Goal: Task Accomplishment & Management: Use online tool/utility

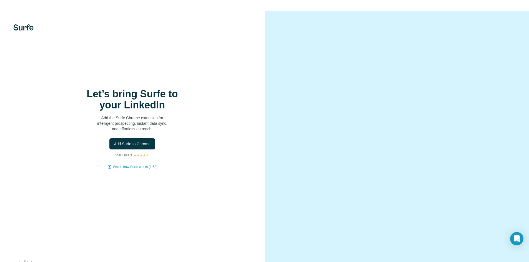
click at [25, 27] on img at bounding box center [23, 27] width 20 height 6
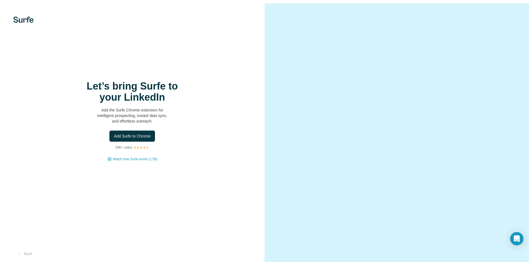
scroll to position [11, 0]
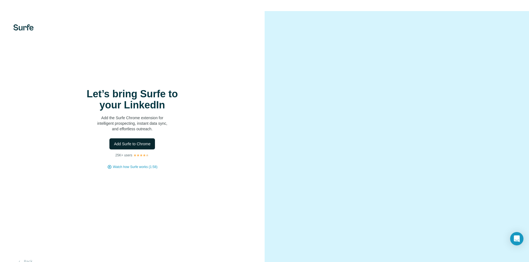
click at [132, 142] on span "Add Surfe to Chrome" at bounding box center [132, 144] width 37 height 6
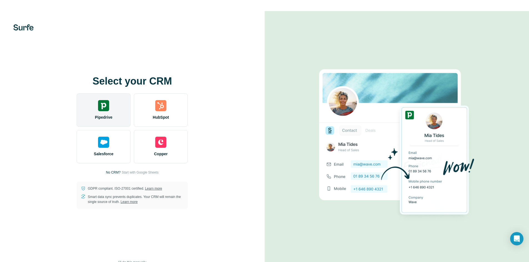
click at [114, 114] on div "Pipedrive" at bounding box center [104, 110] width 54 height 33
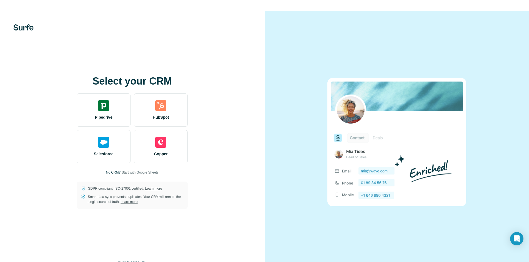
click at [152, 173] on span "Start with Google Sheets" at bounding box center [140, 172] width 37 height 5
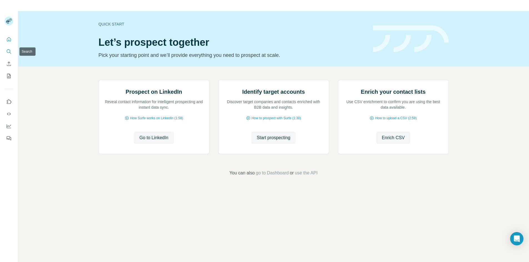
click at [8, 49] on icon "Search" at bounding box center [9, 51] width 4 height 4
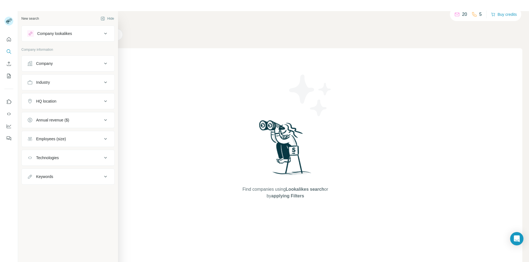
click at [80, 85] on button "Industry" at bounding box center [68, 82] width 93 height 13
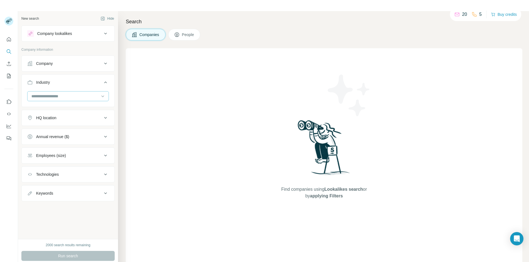
click at [74, 95] on input at bounding box center [65, 96] width 69 height 6
click at [59, 95] on input at bounding box center [65, 96] width 69 height 6
click at [58, 95] on input at bounding box center [65, 96] width 69 height 6
click at [49, 93] on div at bounding box center [65, 96] width 69 height 9
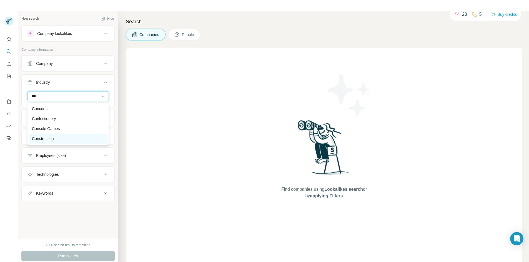
type input "***"
click at [57, 138] on div "Construction" at bounding box center [68, 139] width 72 height 6
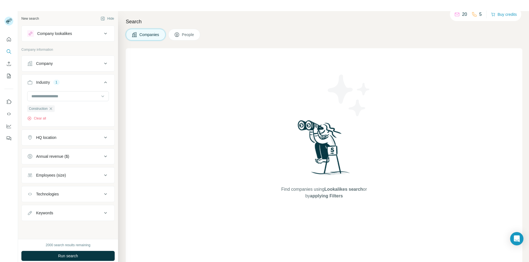
click at [82, 138] on div "HQ location" at bounding box center [64, 138] width 75 height 6
click at [65, 152] on input "text" at bounding box center [68, 152] width 82 height 10
type input "*"
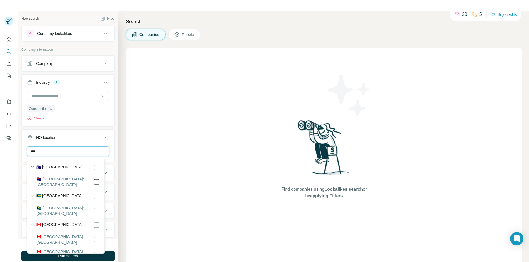
type input "***"
click at [102, 139] on icon at bounding box center [105, 137] width 7 height 7
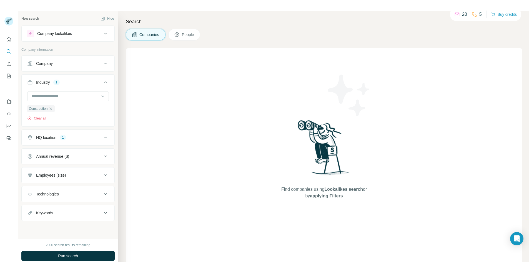
click at [99, 176] on div "Employees (size)" at bounding box center [64, 176] width 75 height 6
click at [32, 218] on icon at bounding box center [30, 218] width 7 height 7
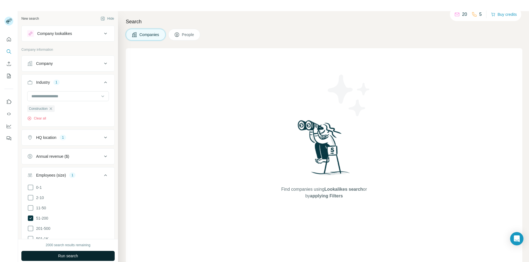
click at [57, 254] on button "Run search" at bounding box center [67, 256] width 93 height 10
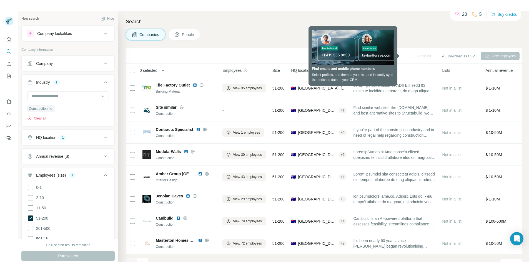
click at [152, 71] on span "0 selected" at bounding box center [149, 71] width 18 height 6
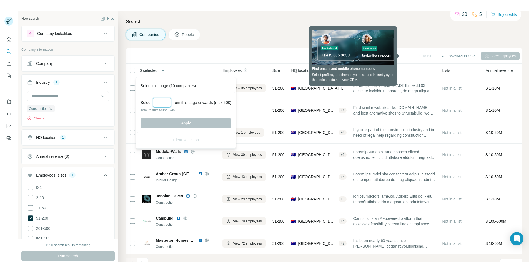
click at [157, 105] on input "Select a number (up to 500)" at bounding box center [162, 103] width 18 height 10
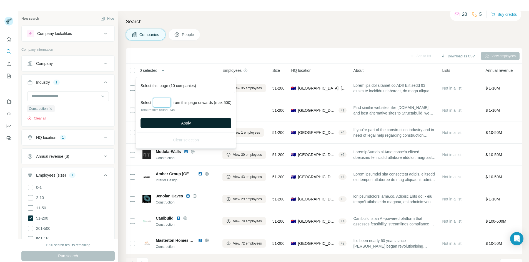
type input "***"
click at [178, 123] on button "Apply" at bounding box center [186, 123] width 91 height 10
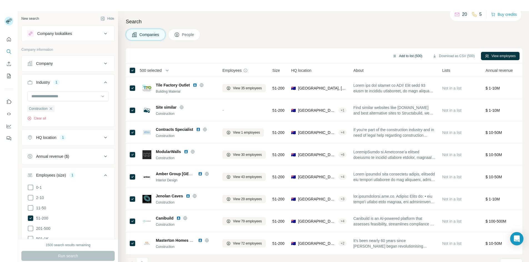
click at [411, 56] on button "Add to list (500)" at bounding box center [408, 56] width 38 height 8
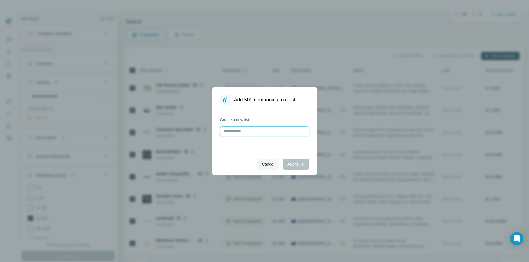
click at [239, 129] on input "text" at bounding box center [264, 132] width 89 height 10
type input "**********"
click at [294, 162] on span "Add to list" at bounding box center [295, 165] width 17 height 6
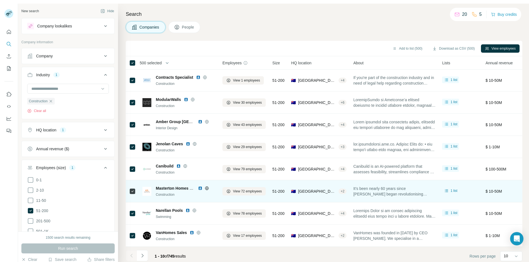
scroll to position [11, 0]
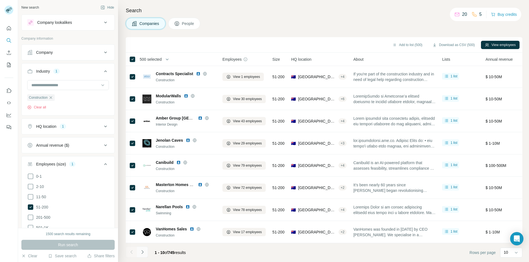
click at [146, 252] on button "Navigate to next page" at bounding box center [142, 252] width 11 height 11
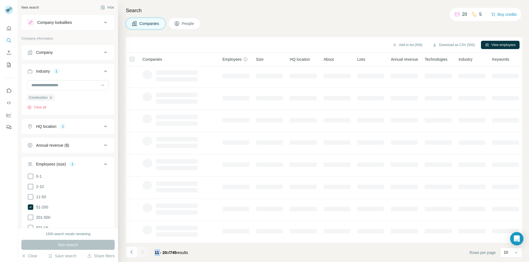
click at [146, 252] on div at bounding box center [142, 252] width 11 height 11
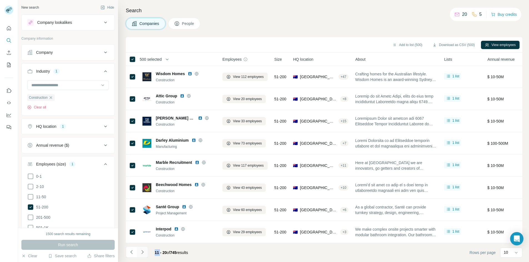
click at [145, 252] on icon "Navigate to next page" at bounding box center [143, 253] width 6 height 6
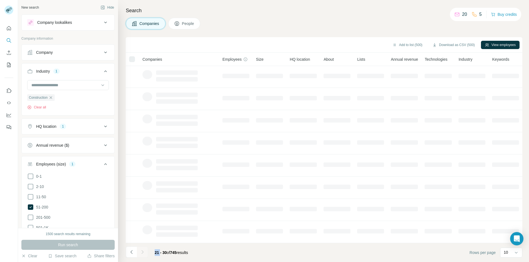
click at [145, 252] on div at bounding box center [142, 252] width 11 height 11
click at [145, 252] on icon "Navigate to next page" at bounding box center [143, 253] width 6 height 6
click at [145, 252] on div at bounding box center [142, 252] width 11 height 11
click at [145, 252] on icon "Navigate to next page" at bounding box center [143, 253] width 6 height 6
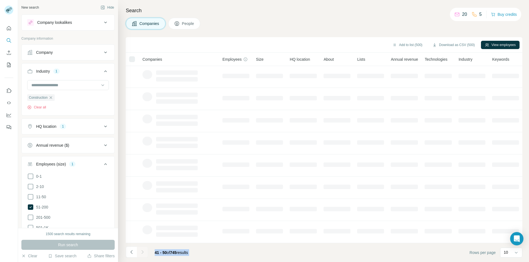
click at [145, 252] on div at bounding box center [142, 252] width 11 height 11
click at [145, 252] on icon "Navigate to next page" at bounding box center [143, 253] width 6 height 6
click at [145, 252] on div at bounding box center [142, 252] width 11 height 11
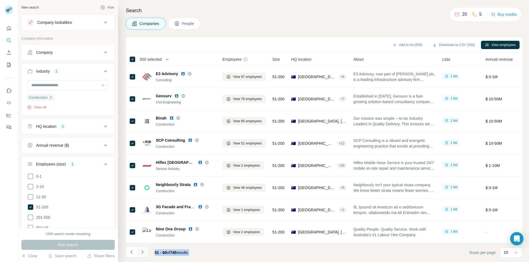
click at [145, 252] on icon "Navigate to next page" at bounding box center [143, 253] width 6 height 6
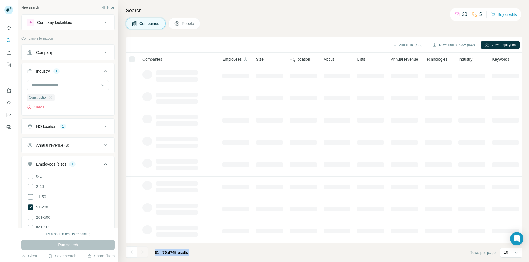
click at [145, 252] on div at bounding box center [142, 252] width 11 height 11
click at [145, 252] on icon "Navigate to next page" at bounding box center [143, 253] width 6 height 6
click at [145, 252] on div at bounding box center [142, 252] width 11 height 11
click at [145, 252] on icon "Navigate to next page" at bounding box center [143, 253] width 6 height 6
click at [145, 252] on div at bounding box center [142, 252] width 11 height 11
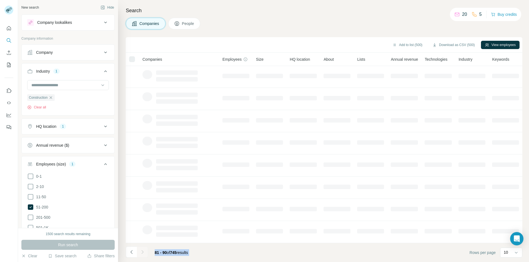
click at [145, 252] on icon "Navigate to next page" at bounding box center [143, 253] width 6 height 6
click at [145, 252] on div at bounding box center [142, 252] width 11 height 11
click at [145, 252] on icon "Navigate to next page" at bounding box center [143, 253] width 6 height 6
click at [145, 252] on div at bounding box center [142, 252] width 11 height 11
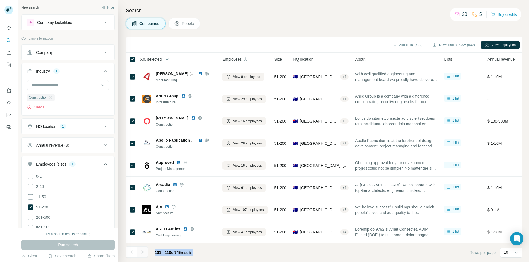
click at [145, 252] on icon "Navigate to next page" at bounding box center [143, 253] width 6 height 6
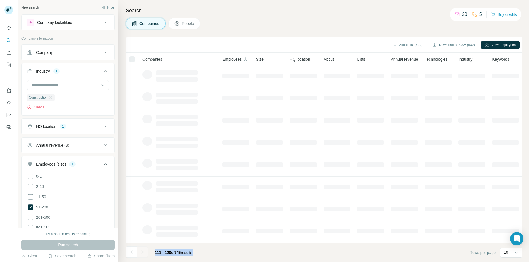
click at [145, 252] on div at bounding box center [142, 252] width 11 height 11
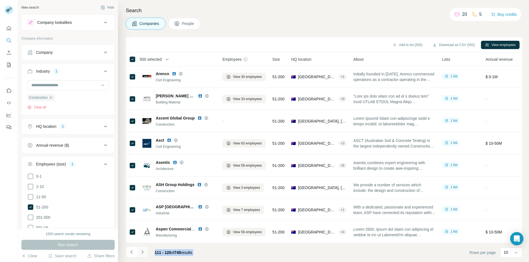
click at [145, 252] on icon "Navigate to next page" at bounding box center [143, 253] width 6 height 6
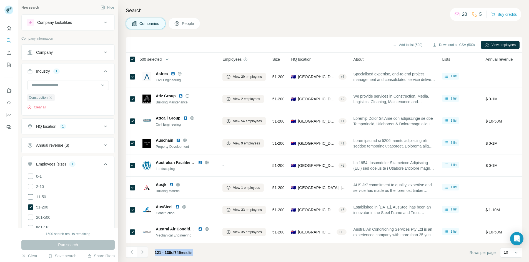
click at [145, 252] on icon "Navigate to next page" at bounding box center [143, 253] width 6 height 6
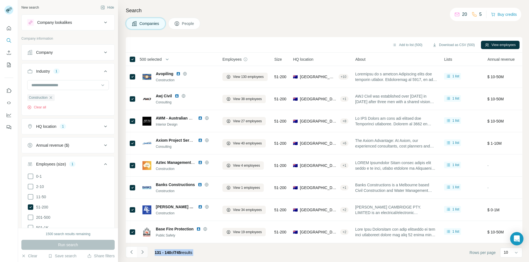
click at [145, 252] on icon "Navigate to next page" at bounding box center [143, 253] width 6 height 6
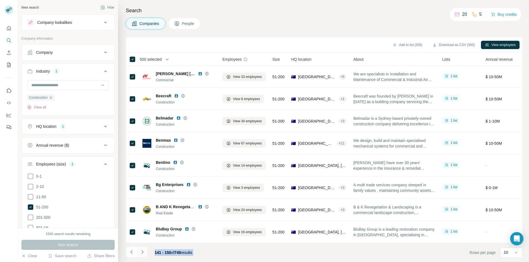
click at [145, 252] on icon "Navigate to next page" at bounding box center [143, 253] width 6 height 6
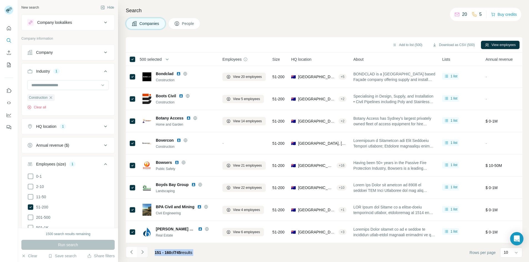
click at [145, 252] on icon "Navigate to next page" at bounding box center [143, 253] width 6 height 6
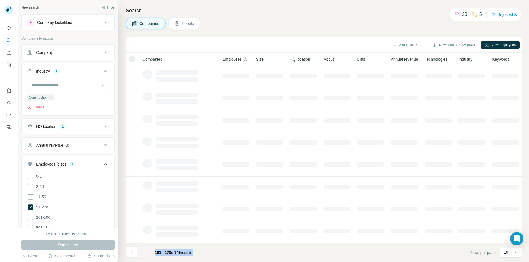
click at [145, 252] on div at bounding box center [142, 252] width 11 height 11
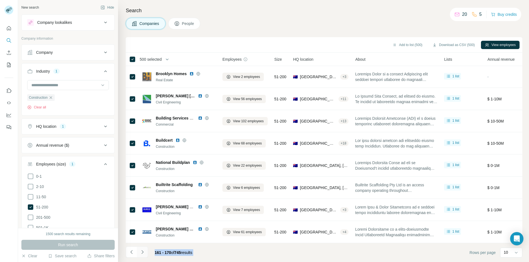
click at [145, 252] on icon "Navigate to next page" at bounding box center [143, 253] width 6 height 6
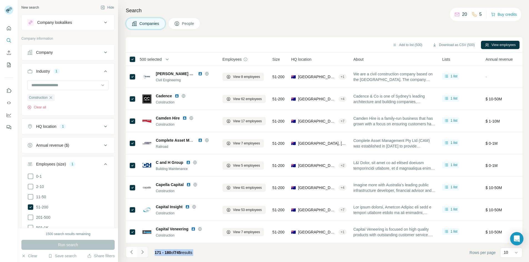
click at [145, 252] on icon "Navigate to next page" at bounding box center [143, 253] width 6 height 6
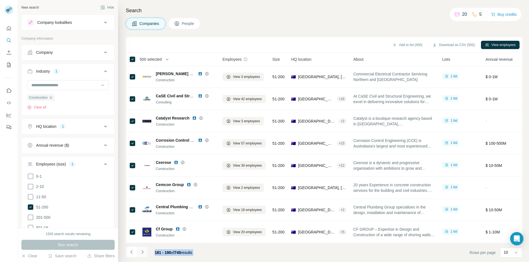
click at [145, 252] on icon "Navigate to next page" at bounding box center [143, 253] width 6 height 6
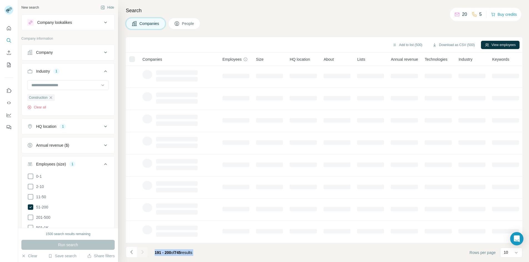
click at [145, 252] on div at bounding box center [142, 252] width 11 height 11
click at [145, 252] on icon "Navigate to next page" at bounding box center [143, 253] width 6 height 6
click at [145, 252] on div at bounding box center [142, 252] width 11 height 11
click at [145, 252] on icon "Navigate to next page" at bounding box center [143, 253] width 6 height 6
click at [145, 252] on div at bounding box center [142, 252] width 11 height 11
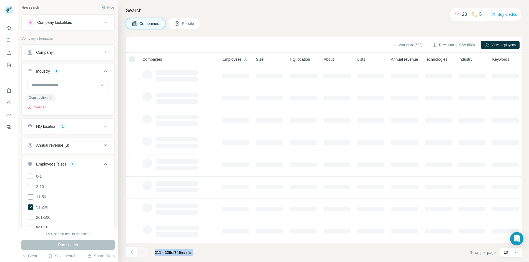
click at [145, 252] on div at bounding box center [142, 252] width 11 height 11
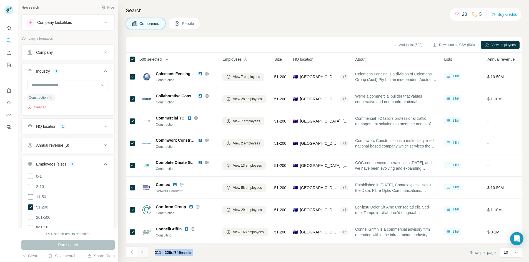
click at [145, 252] on icon "Navigate to next page" at bounding box center [143, 253] width 6 height 6
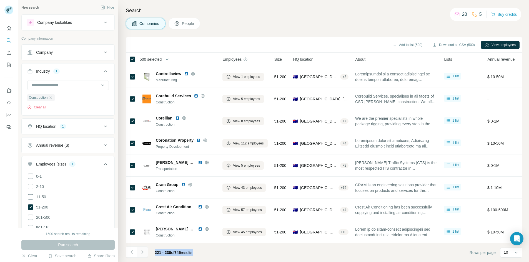
click at [145, 252] on icon "Navigate to next page" at bounding box center [143, 253] width 6 height 6
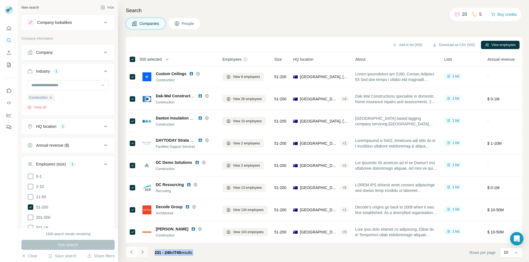
click at [145, 252] on icon "Navigate to next page" at bounding box center [143, 253] width 6 height 6
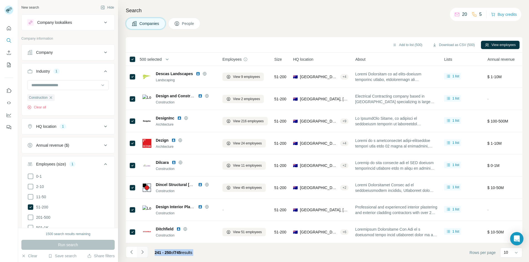
click at [145, 252] on icon "Navigate to next page" at bounding box center [143, 253] width 6 height 6
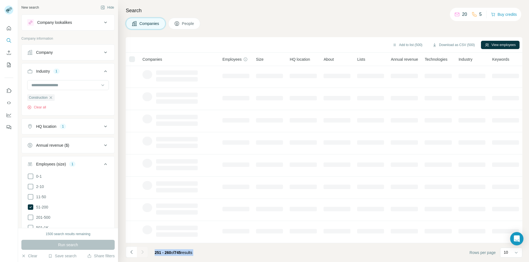
click at [145, 252] on div at bounding box center [142, 252] width 11 height 11
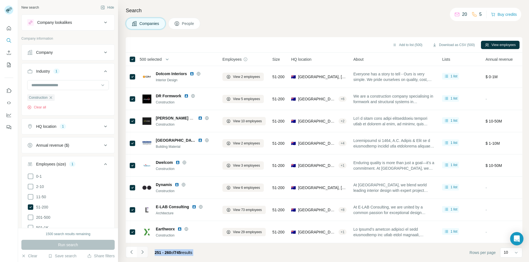
click at [145, 252] on icon "Navigate to next page" at bounding box center [143, 253] width 6 height 6
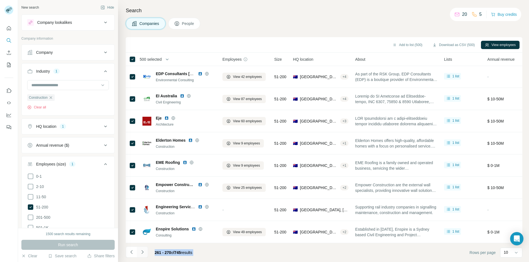
click at [145, 252] on icon "Navigate to next page" at bounding box center [143, 253] width 6 height 6
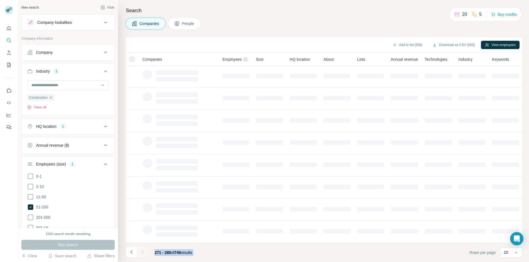
click at [145, 252] on div at bounding box center [142, 252] width 11 height 11
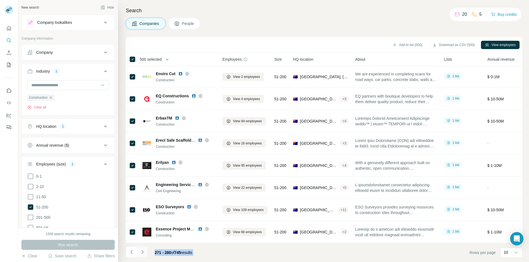
click at [145, 252] on icon "Navigate to next page" at bounding box center [143, 253] width 6 height 6
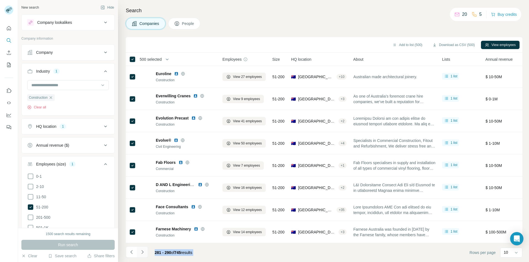
click at [145, 252] on icon "Navigate to next page" at bounding box center [143, 253] width 6 height 6
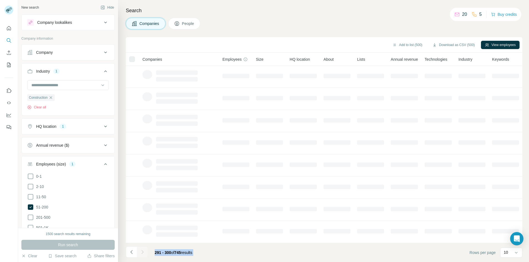
click at [145, 252] on div at bounding box center [142, 252] width 11 height 11
click at [145, 252] on icon "Navigate to next page" at bounding box center [143, 253] width 6 height 6
click at [145, 252] on div at bounding box center [142, 252] width 11 height 11
click at [145, 252] on icon "Navigate to next page" at bounding box center [143, 253] width 6 height 6
click at [145, 252] on div at bounding box center [142, 252] width 11 height 11
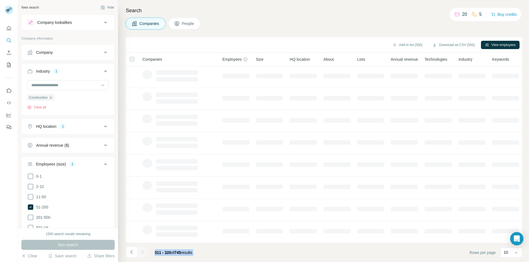
click at [145, 252] on div at bounding box center [142, 252] width 11 height 11
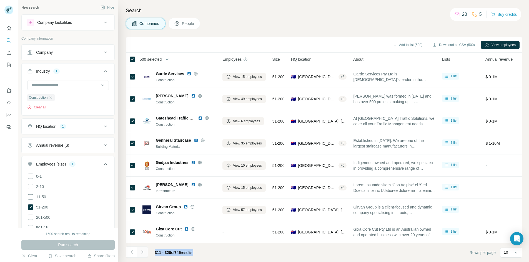
click at [145, 252] on icon "Navigate to next page" at bounding box center [143, 253] width 6 height 6
click at [145, 252] on div at bounding box center [142, 252] width 11 height 11
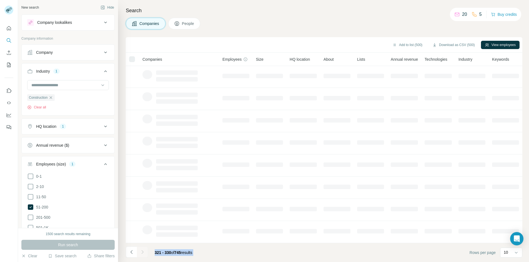
click at [145, 252] on div at bounding box center [142, 252] width 11 height 11
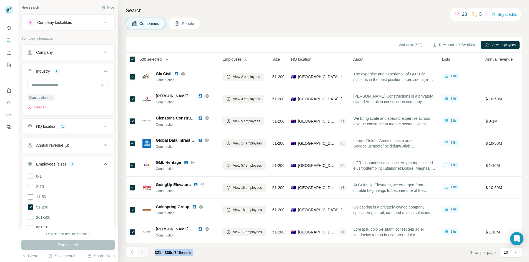
click at [145, 252] on icon "Navigate to next page" at bounding box center [143, 253] width 6 height 6
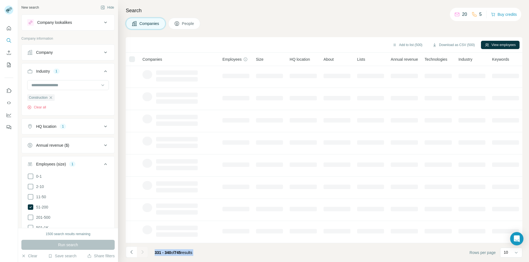
click at [145, 252] on div at bounding box center [142, 252] width 11 height 11
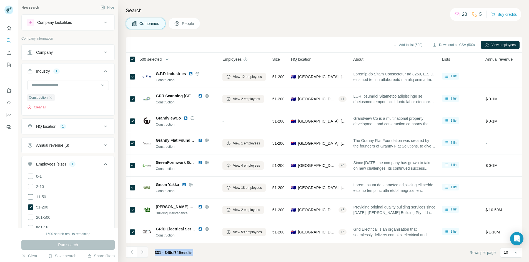
click at [145, 252] on icon "Navigate to next page" at bounding box center [143, 253] width 6 height 6
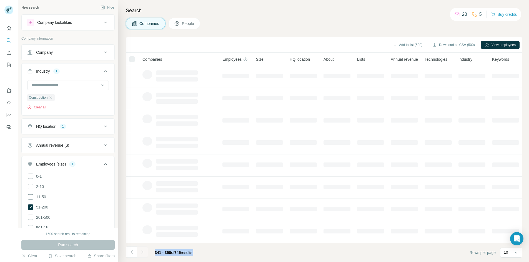
click at [145, 252] on div at bounding box center [142, 252] width 11 height 11
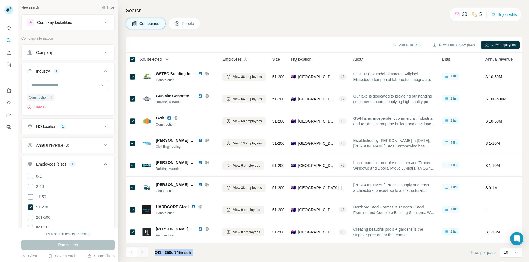
click at [145, 252] on icon "Navigate to next page" at bounding box center [143, 253] width 6 height 6
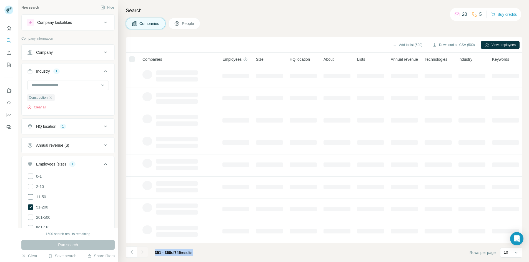
click at [145, 252] on div at bounding box center [142, 252] width 11 height 11
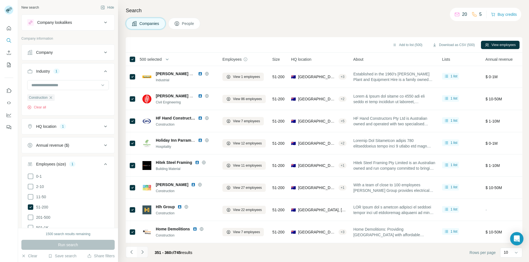
click at [145, 252] on icon "Navigate to next page" at bounding box center [143, 253] width 6 height 6
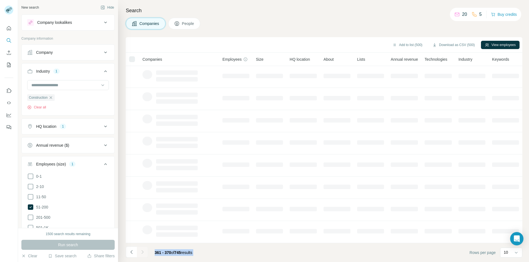
click at [145, 252] on div at bounding box center [142, 252] width 11 height 11
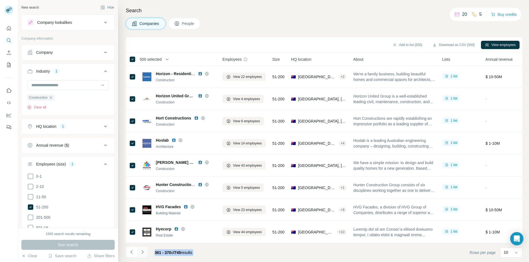
click at [145, 252] on icon "Navigate to next page" at bounding box center [143, 253] width 6 height 6
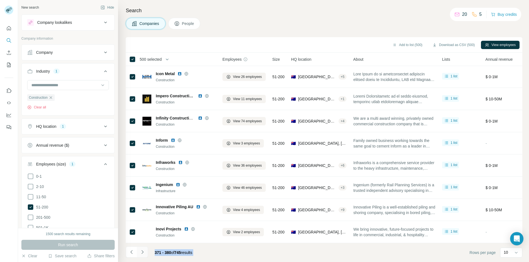
click at [145, 252] on icon "Navigate to next page" at bounding box center [143, 253] width 6 height 6
click at [145, 252] on div at bounding box center [142, 252] width 11 height 11
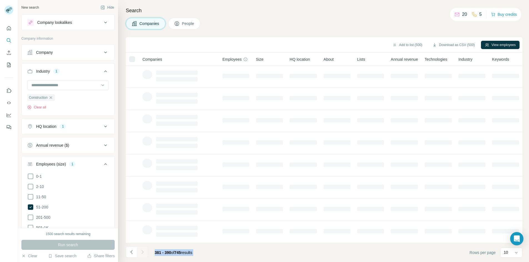
click at [145, 252] on icon "Navigate to next page" at bounding box center [143, 253] width 6 height 6
click at [145, 252] on div at bounding box center [142, 252] width 11 height 11
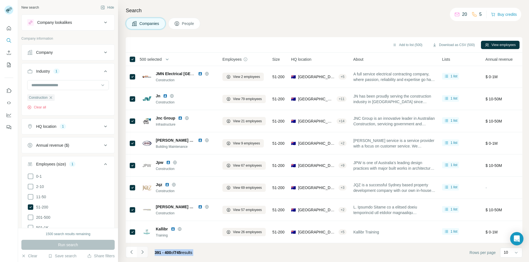
click at [145, 252] on icon "Navigate to next page" at bounding box center [143, 253] width 6 height 6
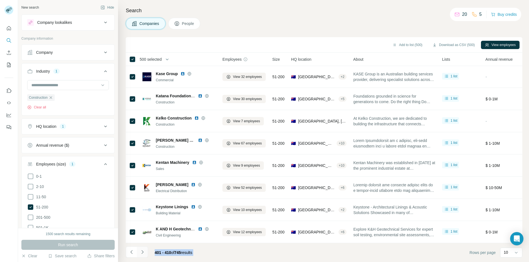
click at [145, 252] on icon "Navigate to next page" at bounding box center [143, 253] width 6 height 6
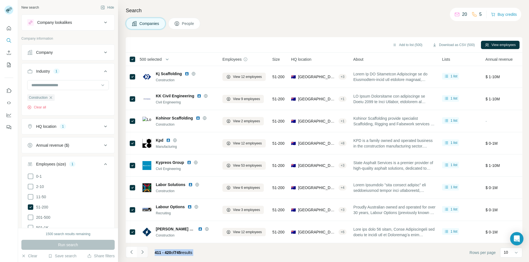
click at [145, 252] on icon "Navigate to next page" at bounding box center [143, 253] width 6 height 6
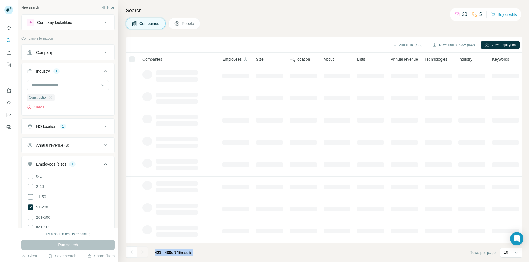
click at [145, 252] on div at bounding box center [142, 252] width 11 height 11
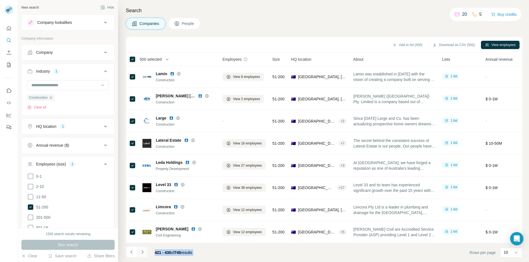
click at [145, 252] on icon "Navigate to next page" at bounding box center [143, 253] width 6 height 6
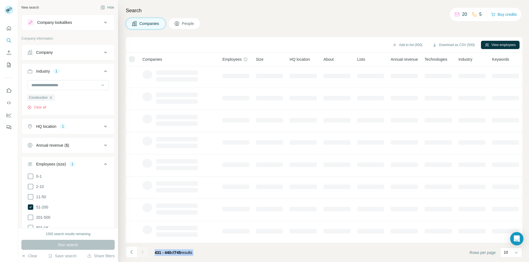
click at [145, 252] on div at bounding box center [142, 252] width 11 height 11
click at [145, 252] on icon "Navigate to next page" at bounding box center [143, 253] width 6 height 6
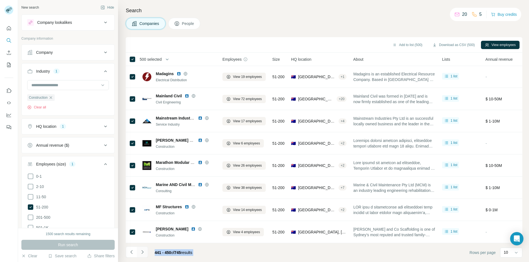
click at [145, 252] on icon "Navigate to next page" at bounding box center [143, 253] width 6 height 6
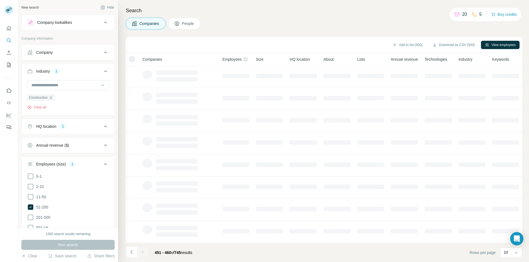
click at [145, 252] on div at bounding box center [142, 252] width 11 height 11
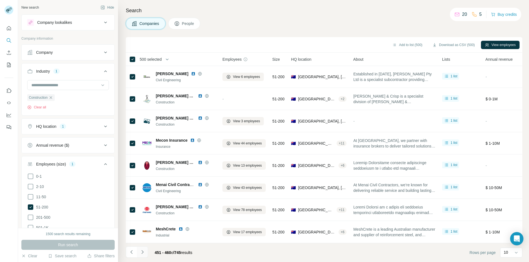
click at [145, 252] on icon "Navigate to next page" at bounding box center [143, 253] width 6 height 6
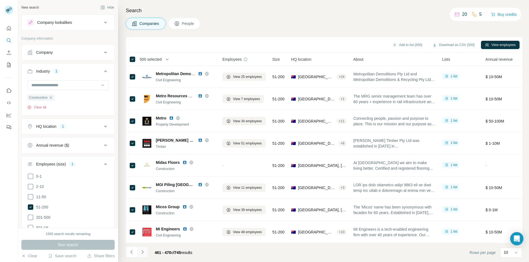
click at [145, 252] on icon "Navigate to next page" at bounding box center [143, 253] width 6 height 6
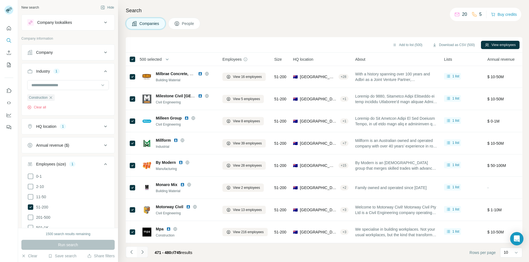
click at [145, 252] on icon "Navigate to next page" at bounding box center [143, 253] width 6 height 6
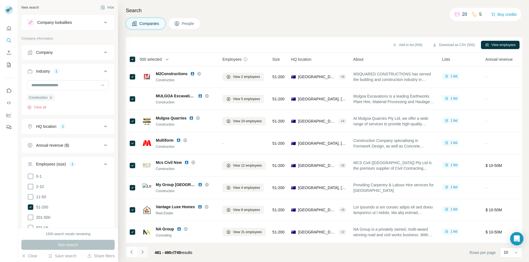
click at [145, 252] on icon "Navigate to next page" at bounding box center [143, 253] width 6 height 6
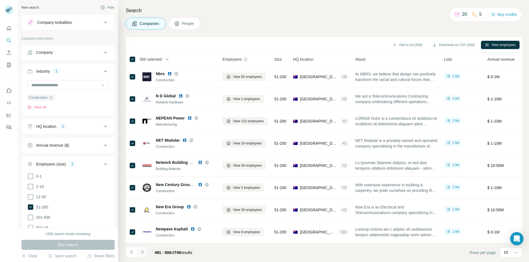
click at [145, 252] on icon "Navigate to next page" at bounding box center [143, 253] width 6 height 6
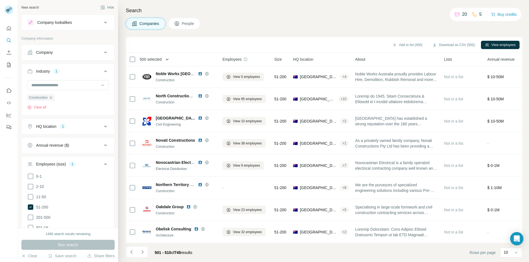
click at [170, 59] on icon "button" at bounding box center [167, 60] width 6 height 6
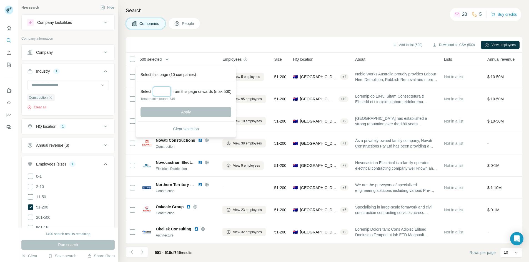
click at [164, 89] on input "Select a number (up to 500)" at bounding box center [162, 92] width 18 height 10
type input "***"
click at [176, 112] on button "Apply" at bounding box center [186, 112] width 91 height 10
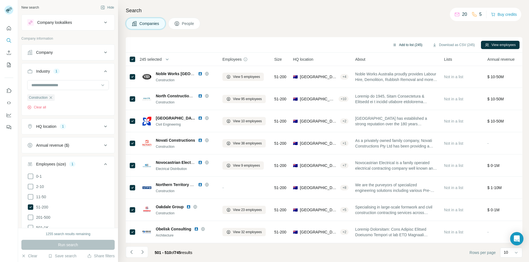
click at [394, 44] on button "Add to list (245)" at bounding box center [408, 45] width 38 height 8
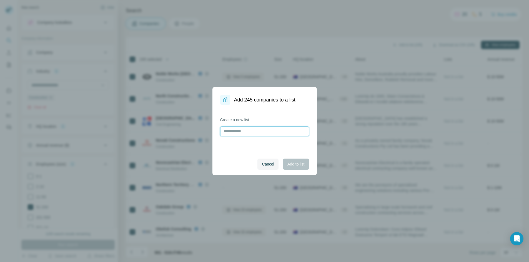
click at [264, 131] on input "text" at bounding box center [264, 132] width 89 height 10
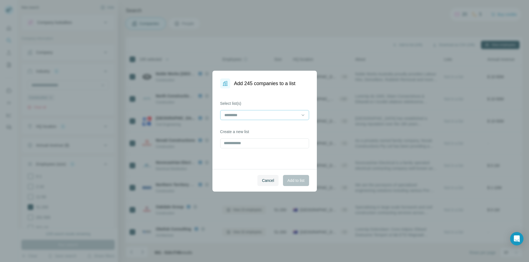
click at [266, 116] on input at bounding box center [261, 115] width 75 height 6
click at [258, 125] on p "consultation 51-200" at bounding box center [242, 128] width 34 height 6
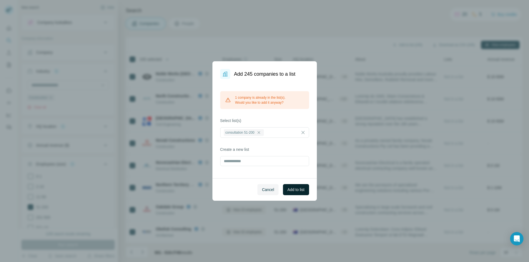
click at [293, 187] on span "Add to list" at bounding box center [295, 190] width 17 height 6
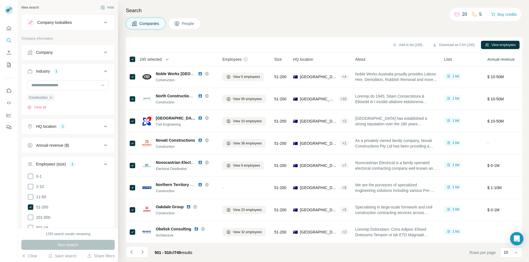
click at [183, 25] on span "People" at bounding box center [188, 24] width 13 height 6
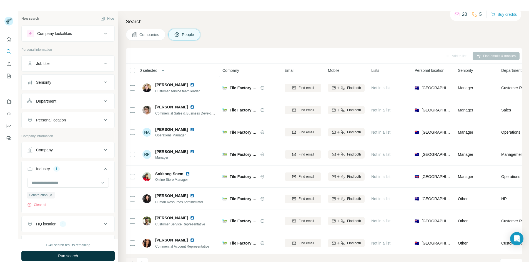
click at [102, 35] on icon at bounding box center [105, 33] width 7 height 7
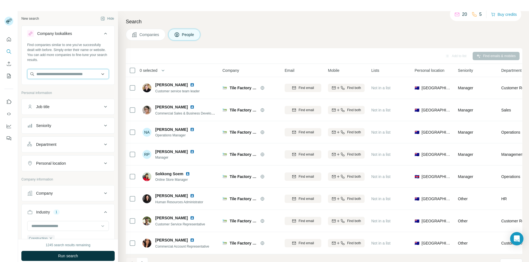
click at [79, 76] on input "text" at bounding box center [68, 74] width 82 height 10
click at [98, 73] on input "text" at bounding box center [68, 74] width 82 height 10
click at [104, 34] on icon at bounding box center [105, 34] width 3 height 2
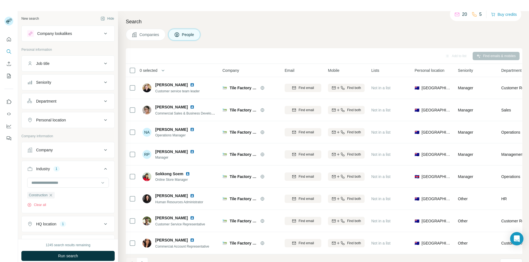
click at [94, 150] on div "Company" at bounding box center [64, 150] width 75 height 6
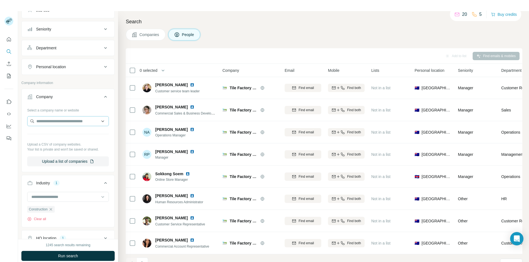
scroll to position [56, 0]
click at [99, 119] on input "text" at bounding box center [68, 119] width 82 height 10
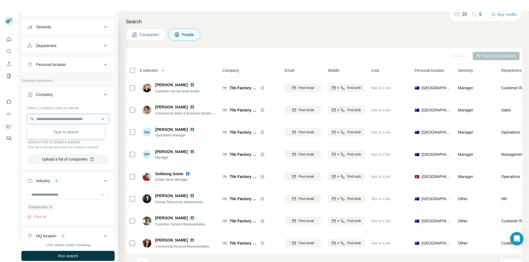
click at [87, 119] on input "text" at bounding box center [68, 119] width 82 height 10
click at [102, 96] on icon at bounding box center [105, 94] width 7 height 7
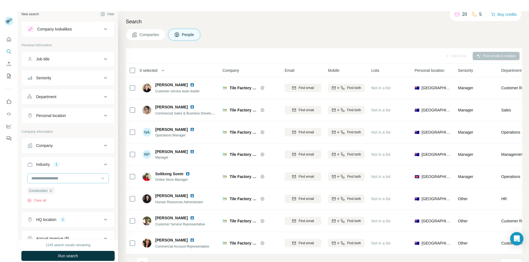
scroll to position [0, 0]
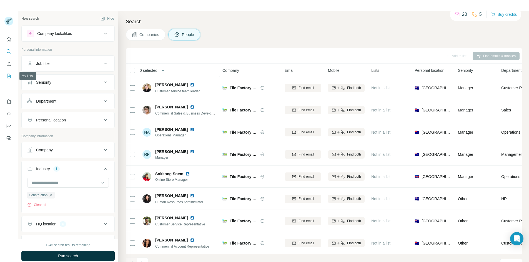
click at [12, 75] on button "My lists" at bounding box center [8, 76] width 9 height 10
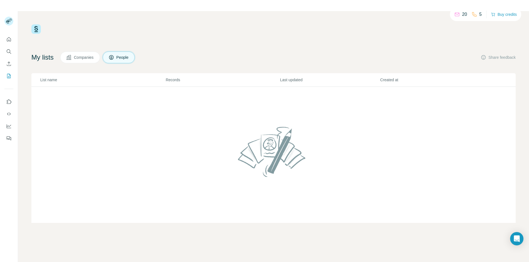
click at [79, 59] on span "Companies" at bounding box center [84, 58] width 20 height 6
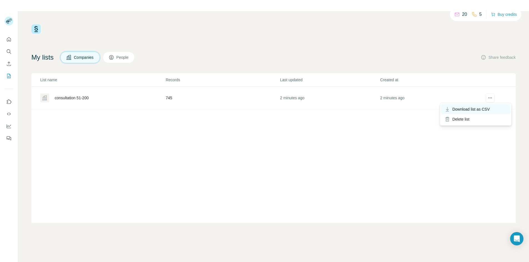
click at [471, 112] on span "Download list as CSV" at bounding box center [470, 110] width 37 height 6
click at [87, 97] on div "consultation 51-200" at bounding box center [72, 98] width 34 height 6
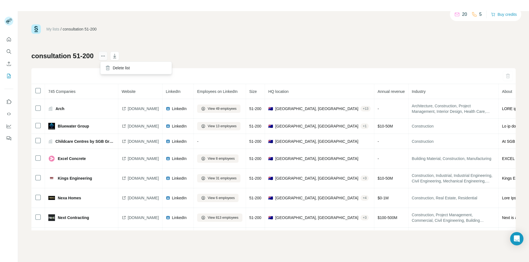
click at [105, 54] on icon "actions" at bounding box center [103, 56] width 6 height 6
click at [207, 46] on div "My lists / consultation 51-200 20 5 Buy credits consultation [PHONE_NUMBER] Com…" at bounding box center [273, 127] width 484 height 206
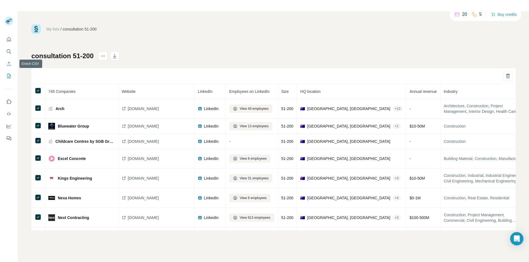
click at [8, 64] on icon "Enrich CSV" at bounding box center [9, 64] width 6 height 6
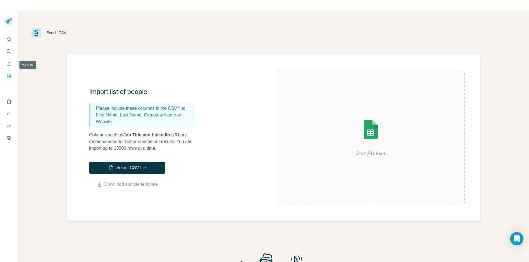
scroll to position [11, 0]
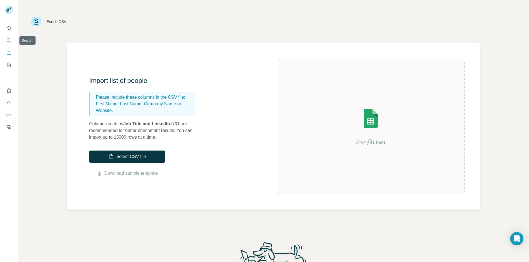
click at [13, 45] on button "Search" at bounding box center [8, 41] width 9 height 10
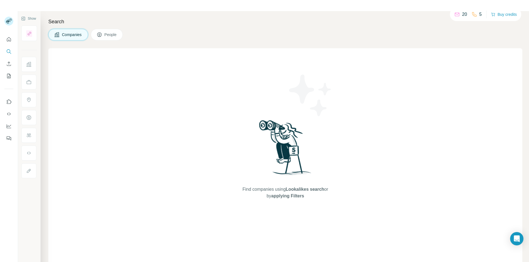
click at [109, 37] on span "People" at bounding box center [110, 35] width 13 height 6
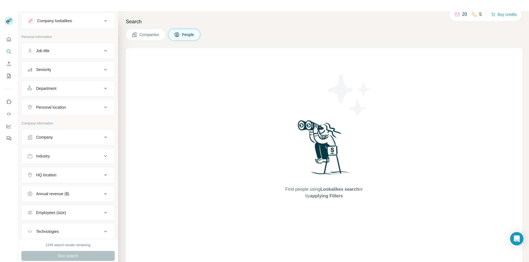
scroll to position [48, 0]
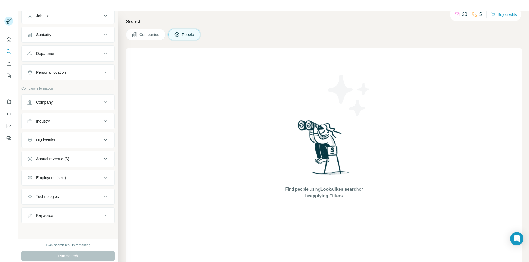
click at [102, 103] on icon at bounding box center [105, 102] width 7 height 7
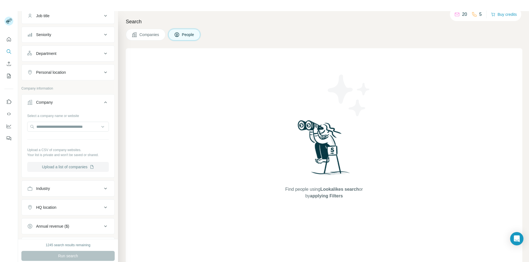
click at [72, 166] on button "Upload a list of companies" at bounding box center [68, 167] width 82 height 10
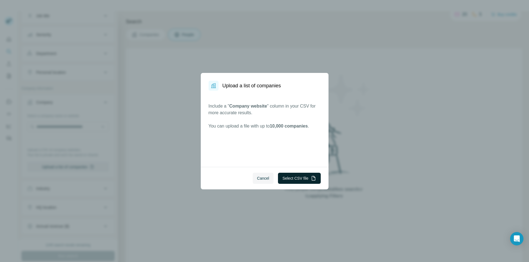
click at [286, 179] on button "Select CSV file" at bounding box center [299, 178] width 42 height 11
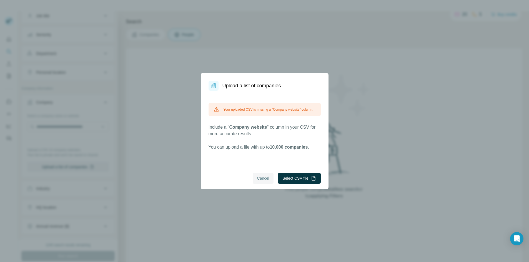
click at [262, 177] on span "Cancel" at bounding box center [263, 179] width 12 height 6
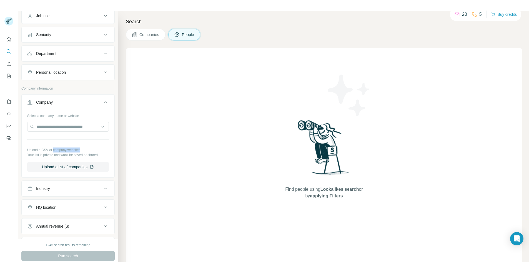
drag, startPoint x: 54, startPoint y: 149, endPoint x: 83, endPoint y: 149, distance: 28.6
click at [83, 149] on p "Upload a CSV of company websites." at bounding box center [68, 150] width 82 height 5
copy p "company websites"
click at [93, 165] on button "Upload a list of companies" at bounding box center [68, 167] width 82 height 10
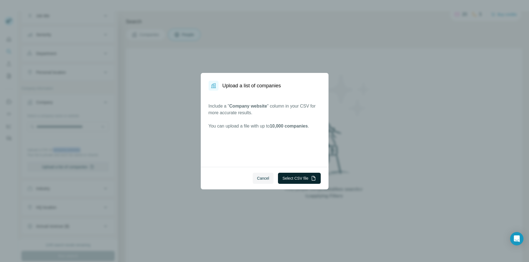
click at [302, 176] on button "Select CSV file" at bounding box center [299, 178] width 42 height 11
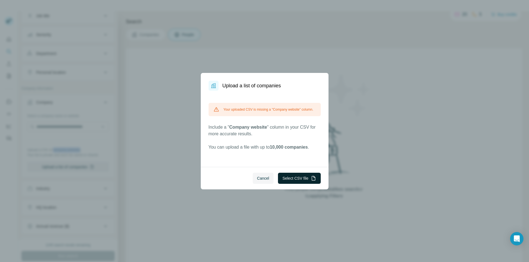
click at [299, 177] on button "Select CSV file" at bounding box center [299, 178] width 42 height 11
click at [269, 129] on p "Include a " Company website " column in your CSV for more accurate results." at bounding box center [265, 130] width 112 height 13
click at [287, 150] on span "10,000 companies" at bounding box center [289, 147] width 38 height 5
click at [266, 176] on span "Cancel" at bounding box center [263, 179] width 12 height 6
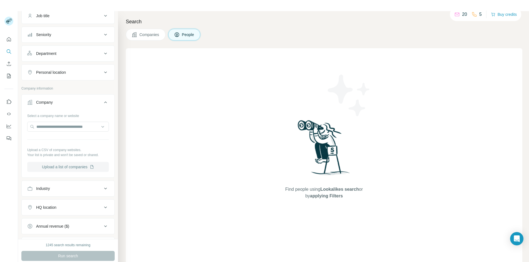
click at [80, 168] on button "Upload a list of companies" at bounding box center [68, 167] width 82 height 10
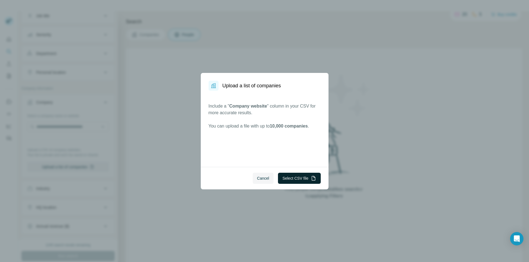
click at [292, 177] on button "Select CSV file" at bounding box center [299, 178] width 42 height 11
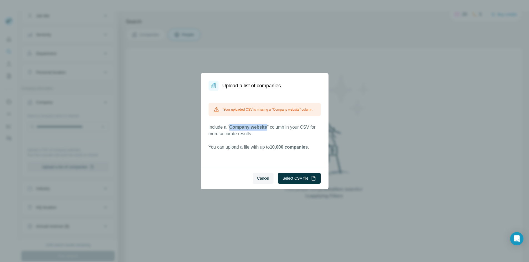
drag, startPoint x: 231, startPoint y: 131, endPoint x: 268, endPoint y: 132, distance: 37.5
click at [267, 130] on span "Company website" at bounding box center [248, 127] width 38 height 5
copy span "Company website"
click at [260, 175] on button "Cancel" at bounding box center [263, 178] width 21 height 11
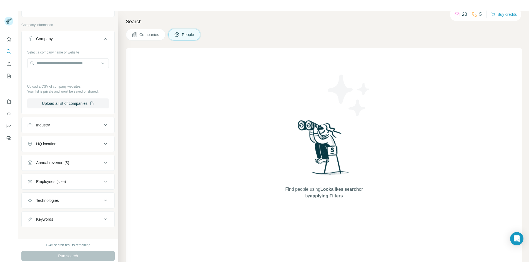
scroll to position [115, 0]
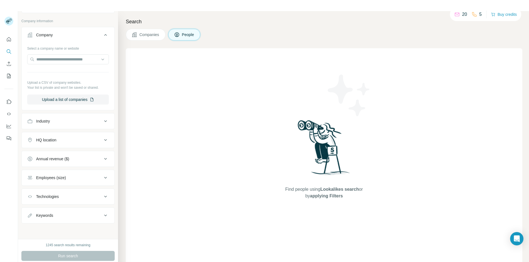
click at [104, 121] on icon at bounding box center [105, 122] width 3 height 2
click at [65, 135] on input at bounding box center [65, 135] width 69 height 6
click at [39, 134] on input at bounding box center [65, 135] width 69 height 6
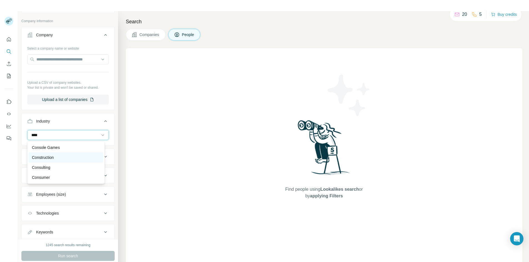
type input "****"
click at [54, 157] on p "Construction" at bounding box center [43, 158] width 22 height 6
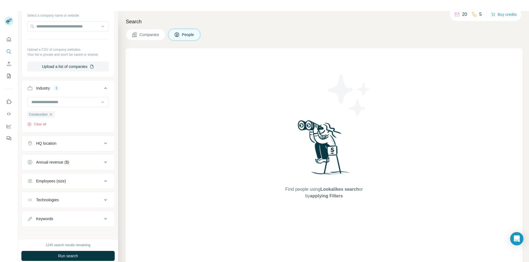
scroll to position [152, 0]
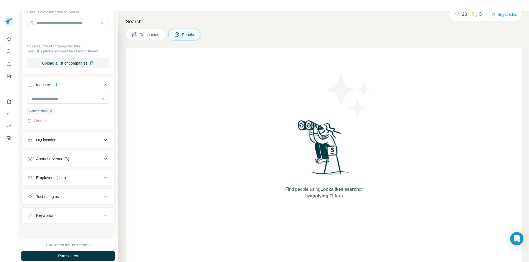
click at [88, 142] on div "HQ location" at bounding box center [64, 140] width 75 height 6
click at [52, 153] on input "text" at bounding box center [68, 154] width 82 height 10
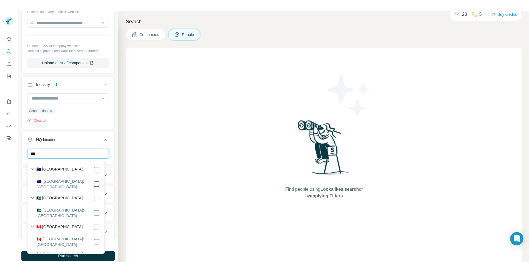
type input "***"
click at [102, 142] on icon at bounding box center [105, 140] width 7 height 7
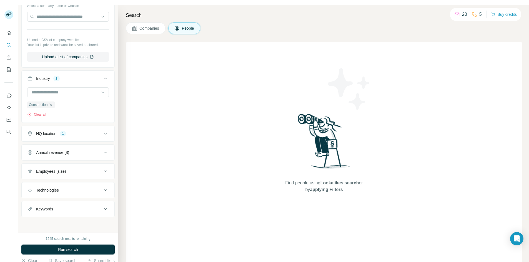
scroll to position [11, 0]
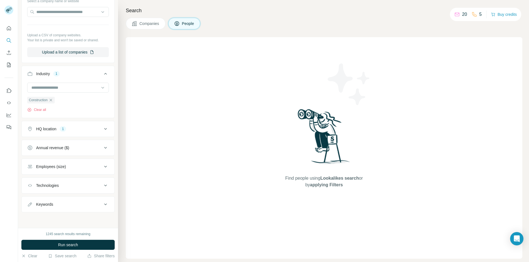
click at [102, 167] on icon at bounding box center [105, 167] width 7 height 7
click at [30, 210] on icon at bounding box center [30, 209] width 7 height 7
click at [102, 167] on icon at bounding box center [105, 166] width 7 height 7
click at [102, 204] on icon at bounding box center [105, 204] width 7 height 7
click at [56, 221] on input "text" at bounding box center [62, 218] width 71 height 10
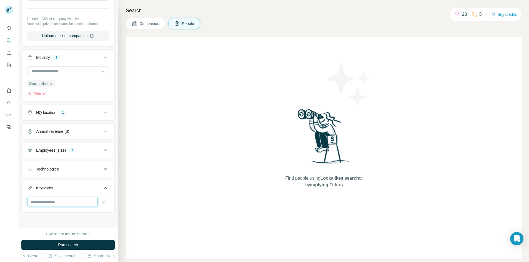
scroll to position [169, 0]
paste input "**********"
type input "**********"
click at [102, 203] on icon "button" at bounding box center [104, 201] width 4 height 3
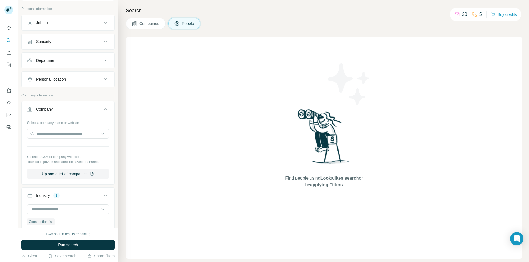
scroll to position [2, 0]
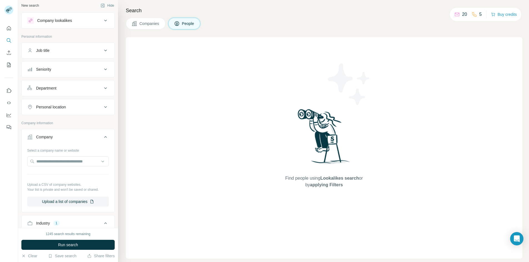
click at [91, 52] on div "Job title" at bounding box center [64, 51] width 75 height 6
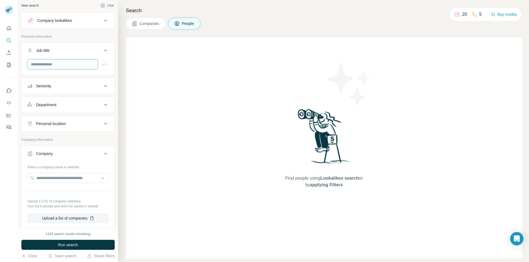
click at [70, 67] on input "text" at bounding box center [62, 64] width 71 height 10
paste input "**********"
type input "**********"
click at [102, 64] on icon "button" at bounding box center [105, 65] width 6 height 6
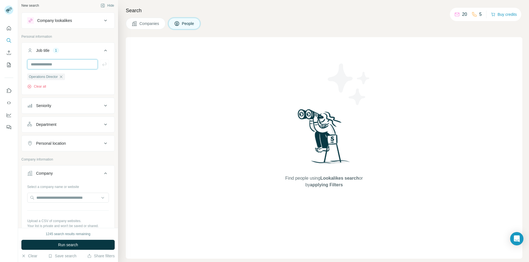
click at [59, 66] on input "text" at bounding box center [62, 64] width 71 height 10
drag, startPoint x: 49, startPoint y: 64, endPoint x: 45, endPoint y: 64, distance: 4.2
click at [45, 64] on input "**********" at bounding box center [62, 64] width 71 height 10
type input "**********"
click at [102, 65] on icon "button" at bounding box center [105, 65] width 6 height 6
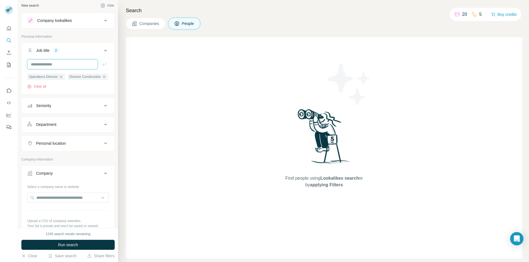
click at [56, 66] on input "text" at bounding box center [62, 64] width 71 height 10
type input "**********"
click at [102, 66] on icon "button" at bounding box center [105, 65] width 6 height 6
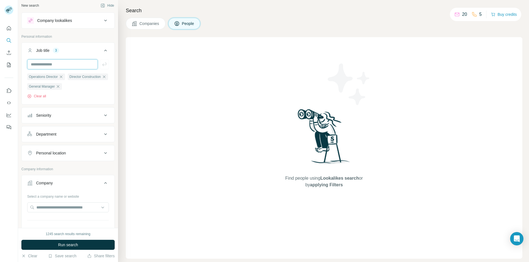
click at [65, 66] on input "text" at bounding box center [62, 64] width 71 height 10
type input "**********"
click at [102, 66] on icon "button" at bounding box center [105, 65] width 6 height 6
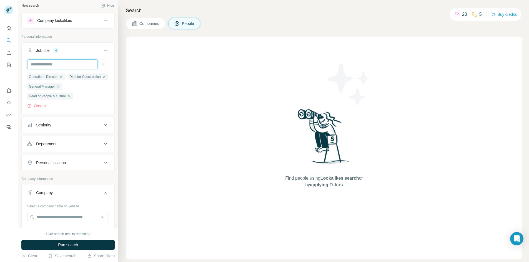
click at [65, 65] on input "text" at bounding box center [62, 64] width 71 height 10
paste input "**********"
drag, startPoint x: 47, startPoint y: 63, endPoint x: 27, endPoint y: 67, distance: 20.2
click at [27, 67] on input "**********" at bounding box center [62, 64] width 71 height 10
type input "**********"
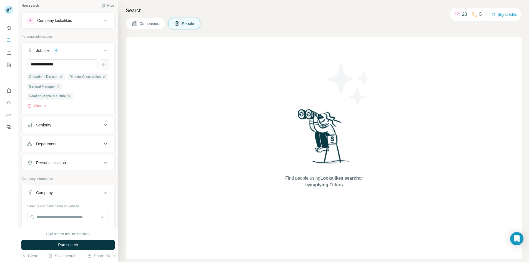
click at [102, 65] on icon "button" at bounding box center [105, 65] width 6 height 6
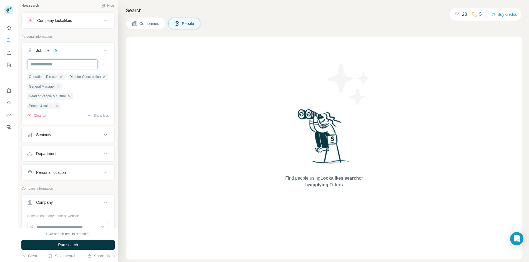
click at [61, 64] on input "text" at bounding box center [62, 64] width 71 height 10
type input "**********"
click at [102, 64] on icon "button" at bounding box center [105, 65] width 6 height 6
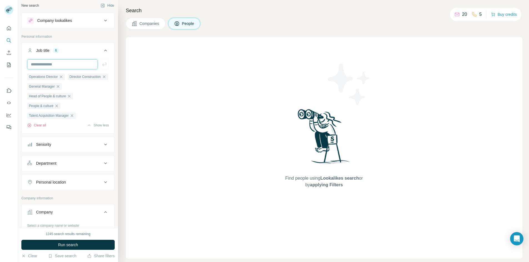
click at [68, 64] on input "text" at bounding box center [62, 64] width 71 height 10
drag, startPoint x: 44, startPoint y: 63, endPoint x: 16, endPoint y: 69, distance: 29.0
click at [16, 69] on div "**********" at bounding box center [264, 131] width 529 height 262
type input "**********"
click at [102, 65] on icon "button" at bounding box center [105, 65] width 6 height 6
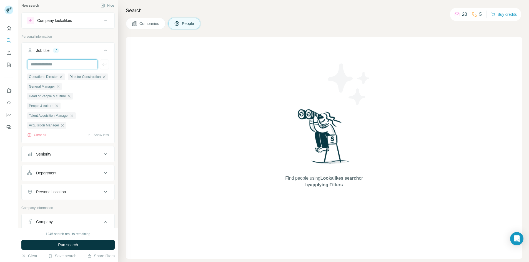
click at [66, 64] on input "text" at bounding box center [62, 64] width 71 height 10
paste input "**********"
drag, startPoint x: 65, startPoint y: 63, endPoint x: 42, endPoint y: 64, distance: 22.8
click at [42, 64] on input "**********" at bounding box center [62, 64] width 71 height 10
type input "**********"
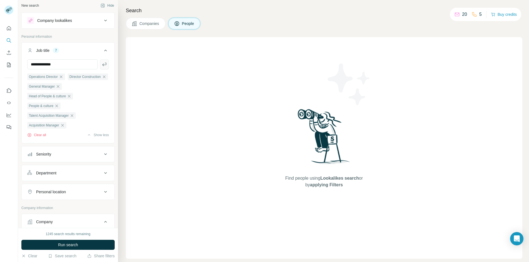
click at [102, 64] on icon "button" at bounding box center [105, 65] width 6 height 6
click at [66, 66] on input "text" at bounding box center [62, 64] width 71 height 10
type input "**"
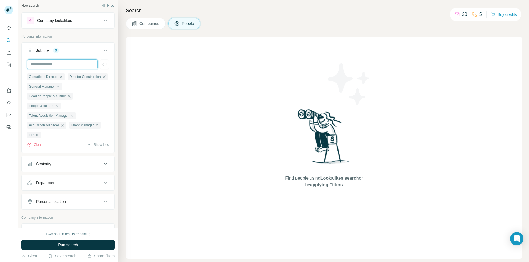
paste input "**********"
type input "**********"
click at [102, 65] on icon "button" at bounding box center [105, 65] width 6 height 6
click at [66, 67] on input "text" at bounding box center [62, 64] width 71 height 10
type input "*******"
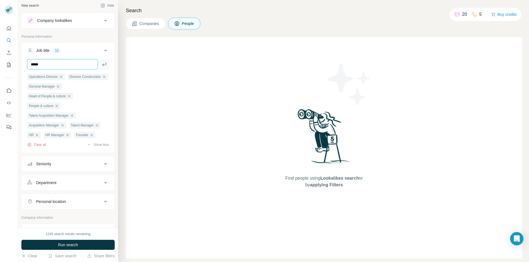
type input "*****"
click at [102, 63] on icon "button" at bounding box center [105, 65] width 6 height 6
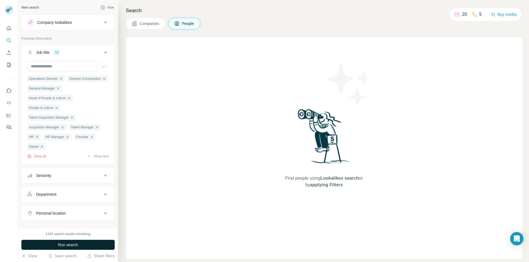
click at [64, 245] on span "Run search" at bounding box center [68, 245] width 20 height 6
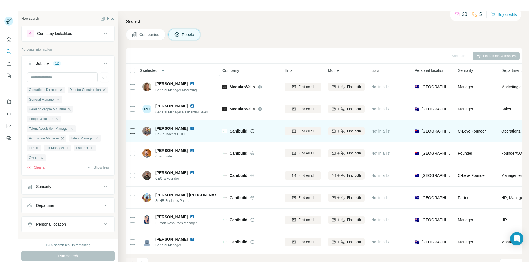
scroll to position [47, 0]
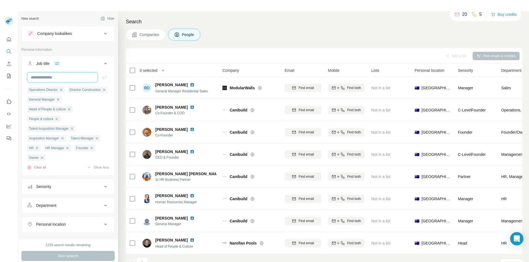
click at [79, 77] on input "text" at bounding box center [62, 77] width 71 height 10
type input "********"
click at [102, 78] on icon "button" at bounding box center [104, 77] width 4 height 3
click at [67, 256] on span "Run search" at bounding box center [68, 257] width 20 height 6
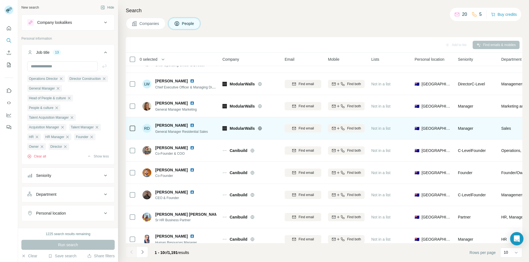
scroll to position [47, 0]
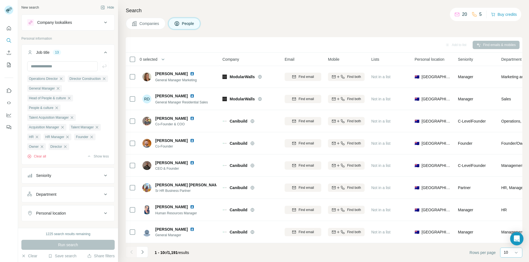
click at [507, 252] on p "10" at bounding box center [506, 253] width 4 height 6
click at [508, 212] on p "60" at bounding box center [507, 211] width 4 height 6
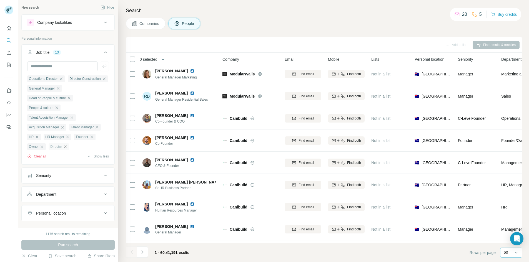
click at [67, 149] on icon "button" at bounding box center [65, 147] width 4 height 4
click at [74, 243] on span "Run search" at bounding box center [68, 245] width 20 height 6
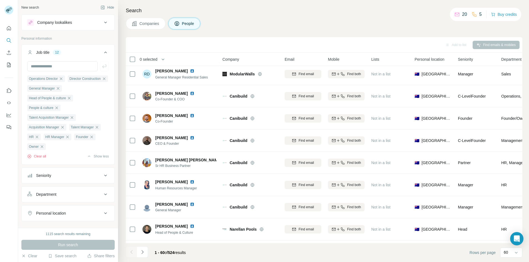
click at [157, 58] on span "0 selected" at bounding box center [149, 60] width 18 height 6
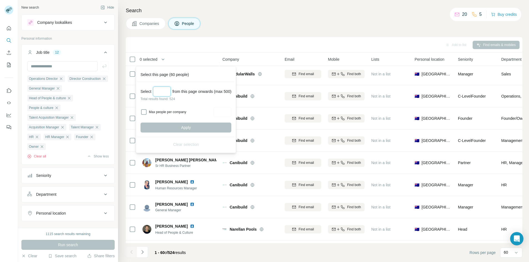
click at [160, 90] on input "Select a number (up to 500)" at bounding box center [162, 92] width 18 height 10
type input "***"
click at [170, 113] on label "Max people per company" at bounding box center [180, 112] width 63 height 5
click at [224, 111] on input "Max people per company" at bounding box center [223, 112] width 18 height 10
type input "*"
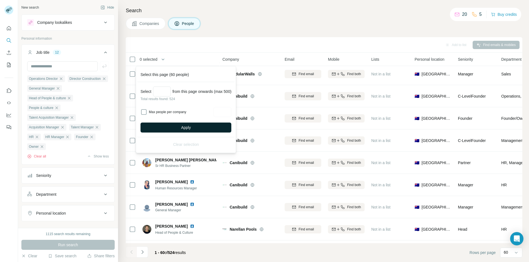
click at [174, 125] on button "Apply" at bounding box center [186, 128] width 91 height 10
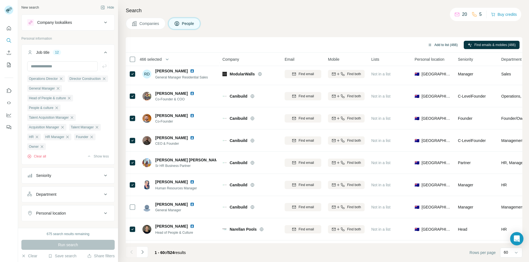
click at [449, 47] on button "Add to list (466)" at bounding box center [443, 45] width 38 height 8
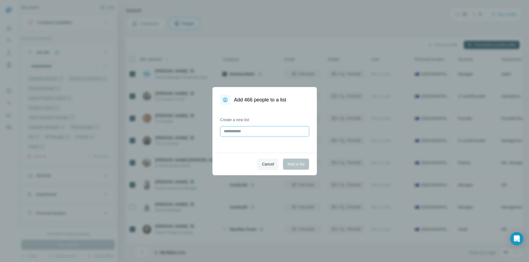
click at [264, 132] on input "text" at bounding box center [264, 132] width 89 height 10
type input "**********"
click at [292, 164] on span "Add to list" at bounding box center [295, 165] width 17 height 6
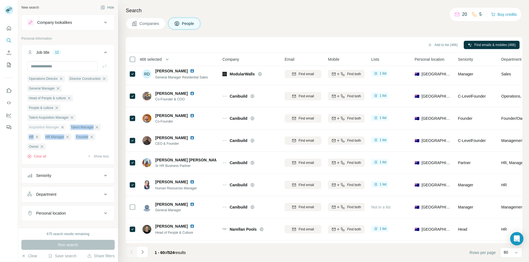
drag, startPoint x: 98, startPoint y: 152, endPoint x: 66, endPoint y: 139, distance: 34.8
click at [66, 139] on ul "Operations Director Director Construction General Manager Head of People & cult…" at bounding box center [68, 112] width 82 height 75
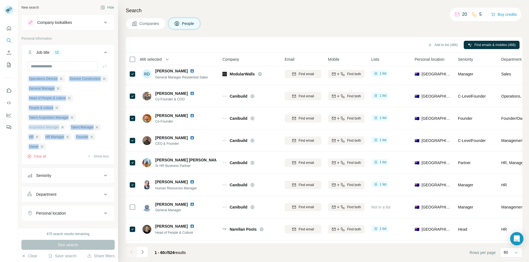
drag, startPoint x: 50, startPoint y: 159, endPoint x: 24, endPoint y: 76, distance: 86.4
click at [24, 76] on div "Operations Director Director Construction General Manager Head of People & cult…" at bounding box center [68, 112] width 93 height 102
copy ul "Operations Director Director Construction General Manager Head of People & cult…"
click at [43, 159] on button "Clear all" at bounding box center [36, 156] width 19 height 5
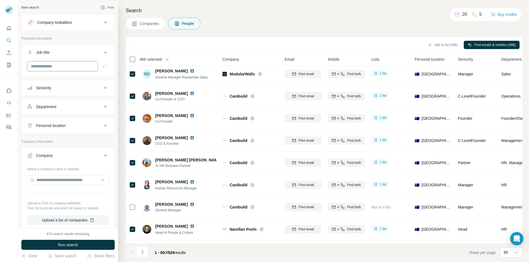
click at [58, 67] on input "text" at bounding box center [62, 66] width 71 height 10
click at [37, 67] on input "********" at bounding box center [60, 66] width 66 height 10
type input "********"
click at [102, 65] on icon "button" at bounding box center [105, 67] width 6 height 6
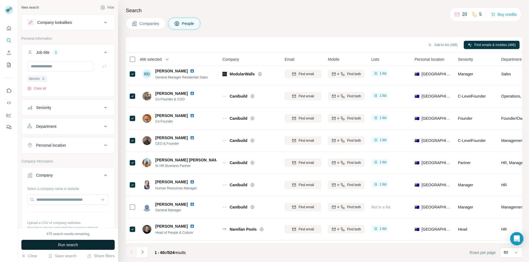
click at [70, 244] on span "Run search" at bounding box center [68, 245] width 20 height 6
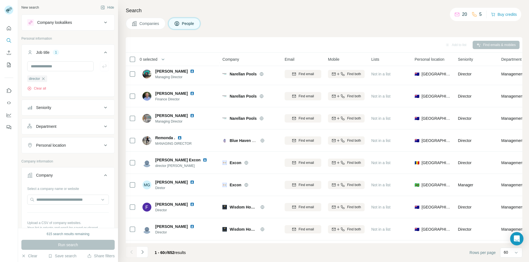
click at [149, 61] on span "0 selected" at bounding box center [149, 60] width 18 height 6
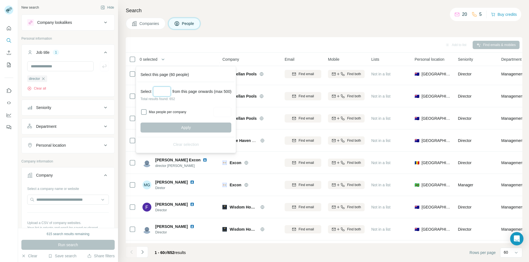
click at [161, 89] on input "Select a number (up to 500)" at bounding box center [162, 92] width 18 height 10
type input "***"
click at [222, 111] on input "Max people per company" at bounding box center [223, 112] width 18 height 10
type input "*"
click at [188, 126] on span "Apply" at bounding box center [186, 128] width 10 height 6
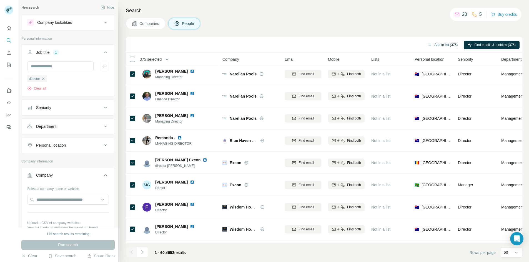
click at [436, 46] on button "Add to list (375)" at bounding box center [443, 45] width 38 height 8
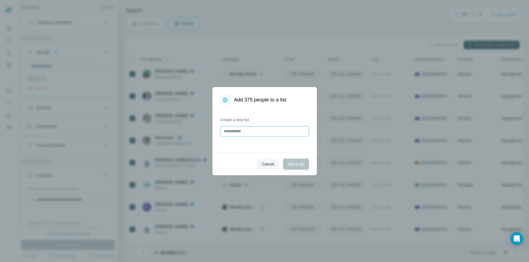
click at [253, 130] on input "text" at bounding box center [264, 132] width 89 height 10
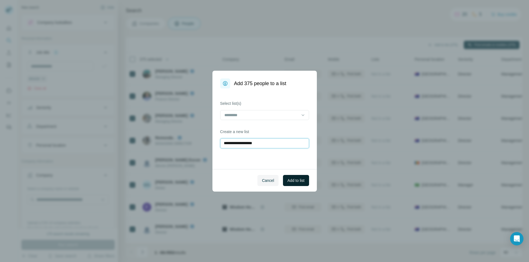
type input "**********"
click at [298, 180] on span "Add to list" at bounding box center [295, 181] width 17 height 6
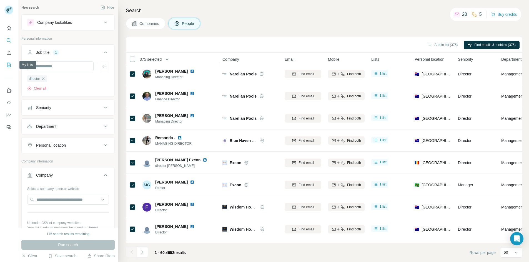
click at [9, 63] on icon "My lists" at bounding box center [9, 65] width 6 height 6
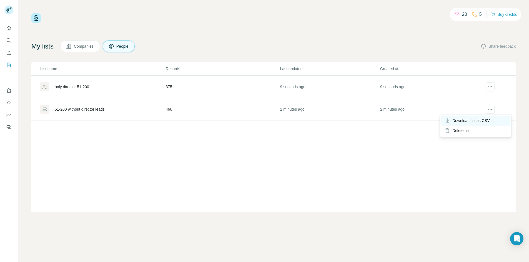
click at [472, 120] on span "Download list as CSV" at bounding box center [470, 121] width 37 height 6
click at [478, 101] on div "Download list as CSV" at bounding box center [475, 98] width 69 height 10
